Goal: Transaction & Acquisition: Purchase product/service

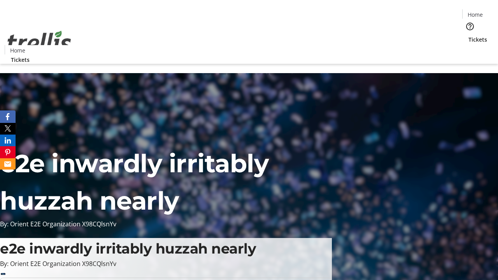
click at [468, 35] on span "Tickets" at bounding box center [477, 39] width 19 height 8
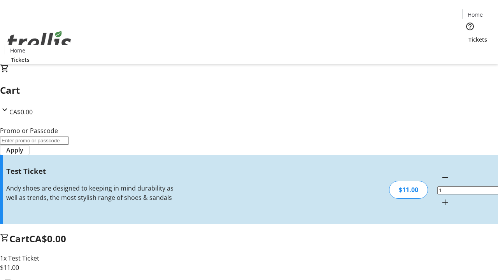
type input "UNLOCK"
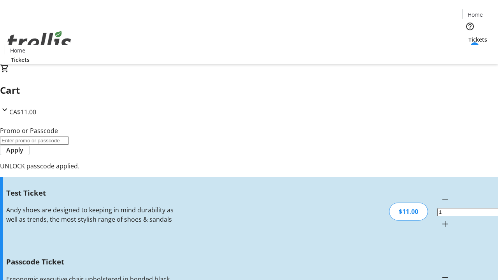
type input "5"
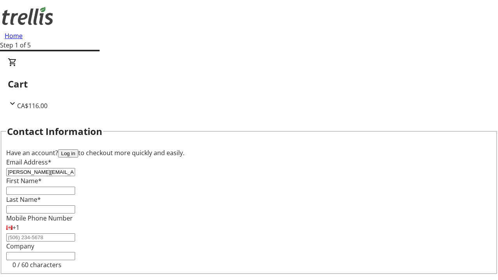
type input "[PERSON_NAME][EMAIL_ADDRESS][DOMAIN_NAME]"
type input "[PERSON_NAME]"
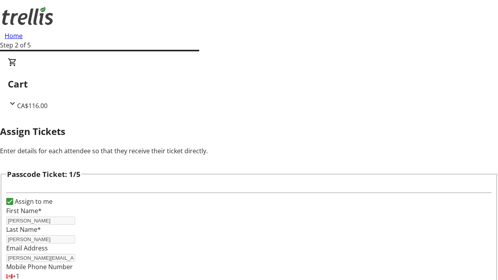
type input "[PERSON_NAME]"
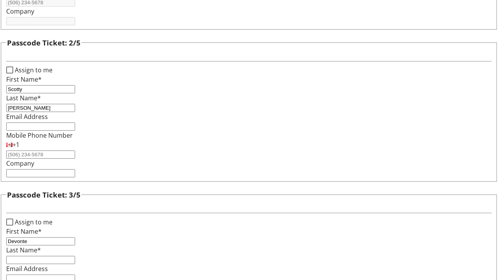
type input "Devonte"
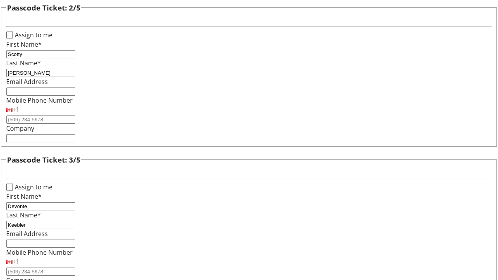
type input "Keebler"
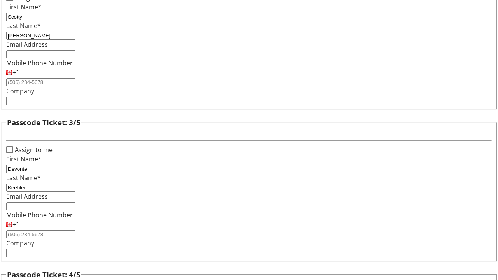
type input "[PERSON_NAME]"
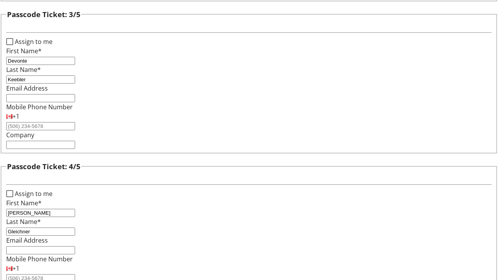
type input "Gleichner"
checkbox input "true"
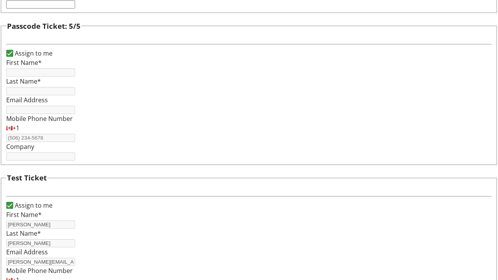
type input "[PERSON_NAME]"
type input "[PERSON_NAME][EMAIL_ADDRESS][DOMAIN_NAME]"
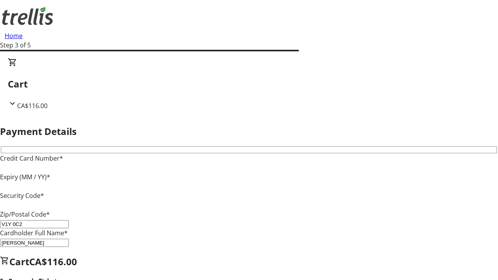
type input "V1Y 0C2"
